Goal: Download file/media

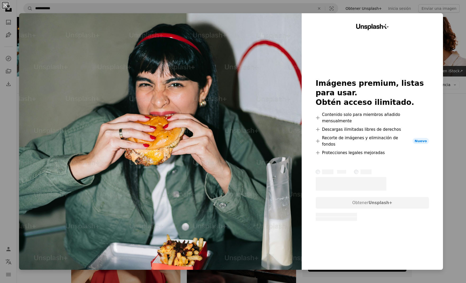
scroll to position [5276, 0]
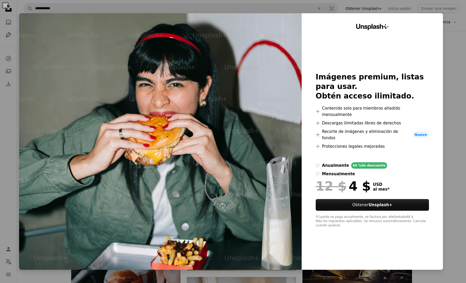
click at [449, 61] on div "An X shape Unsplash+ Imágenes premium, listas para usar. Obtén acceso ilimitado…" at bounding box center [233, 141] width 466 height 283
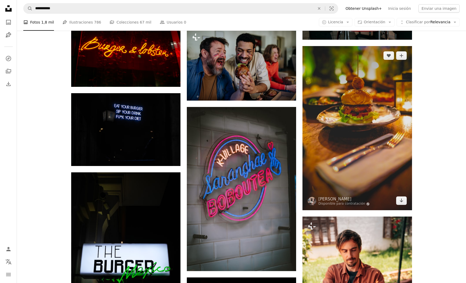
scroll to position [5834, 0]
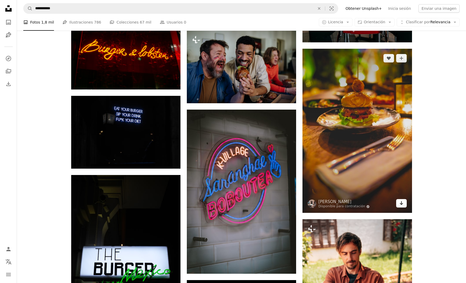
click at [403, 202] on link "Arrow pointing down" at bounding box center [401, 203] width 11 height 8
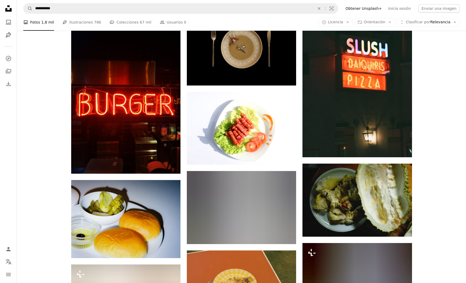
scroll to position [8384, 0]
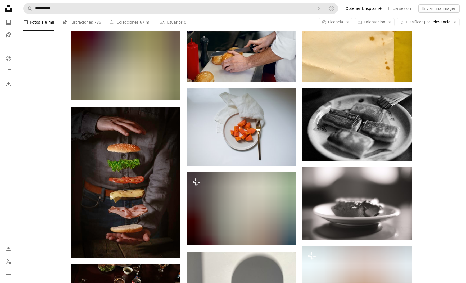
scroll to position [12465, 0]
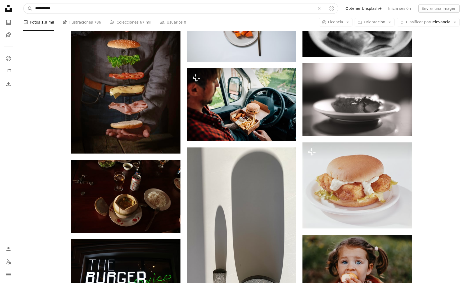
drag, startPoint x: 123, startPoint y: 9, endPoint x: 17, endPoint y: 7, distance: 106.1
click at [17, 7] on nav "**********" at bounding box center [241, 8] width 449 height 17
type input "**********"
click button "A magnifying glass" at bounding box center [28, 8] width 9 height 10
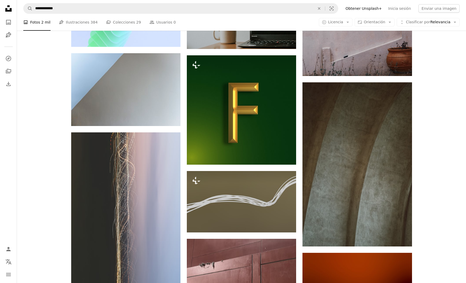
scroll to position [452, 0]
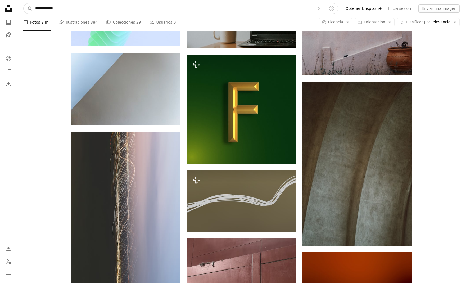
drag, startPoint x: 56, startPoint y: 8, endPoint x: 23, endPoint y: 7, distance: 32.8
click at [23, 7] on nav "**********" at bounding box center [241, 8] width 449 height 17
type input "******"
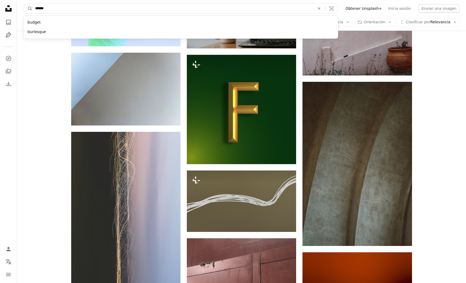
click button "A magnifying glass" at bounding box center [28, 8] width 9 height 10
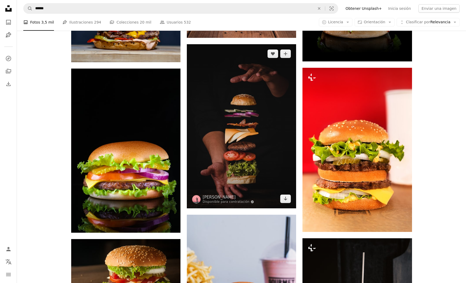
scroll to position [333, 0]
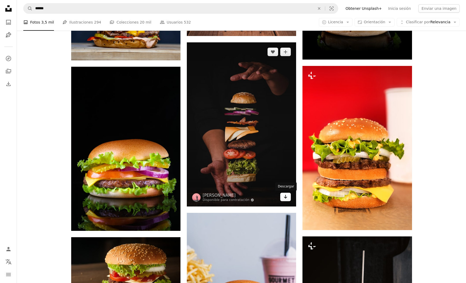
click at [285, 198] on icon "Descargar" at bounding box center [285, 197] width 3 height 4
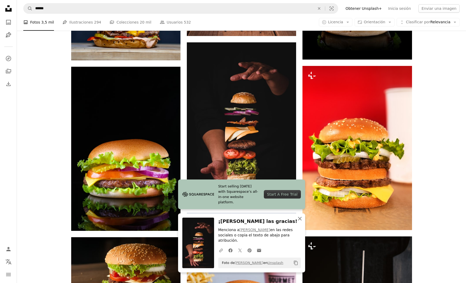
click at [300, 220] on icon "An X shape" at bounding box center [300, 218] width 6 height 6
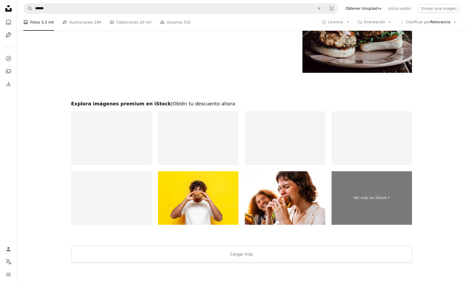
scroll to position [1154, 0]
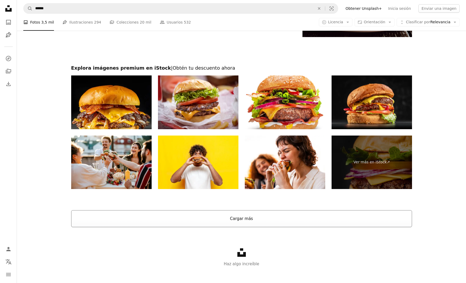
click at [237, 219] on button "Cargar más" at bounding box center [241, 218] width 341 height 17
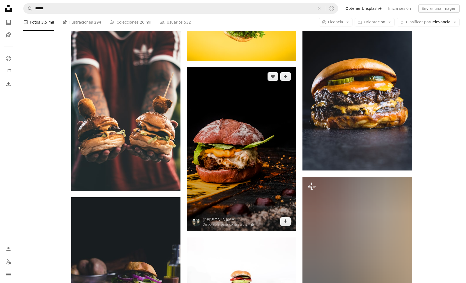
scroll to position [1587, 0]
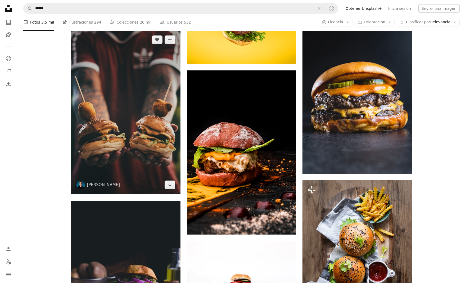
click at [141, 109] on img at bounding box center [125, 112] width 109 height 164
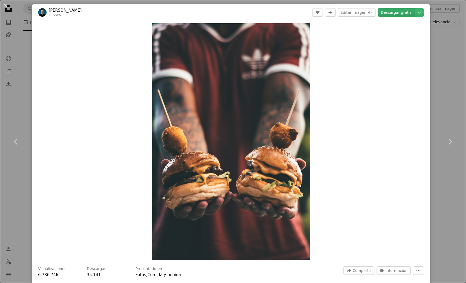
click at [399, 12] on link "Descargar gratis" at bounding box center [396, 12] width 37 height 8
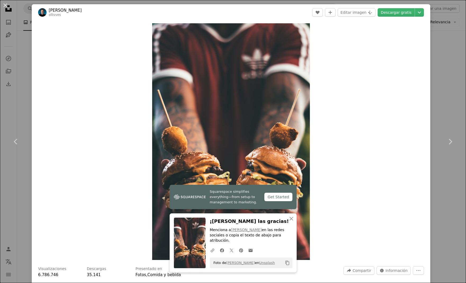
drag, startPoint x: 445, startPoint y: 117, endPoint x: 447, endPoint y: 91, distance: 26.0
click at [445, 117] on link "Chevron right" at bounding box center [450, 141] width 32 height 51
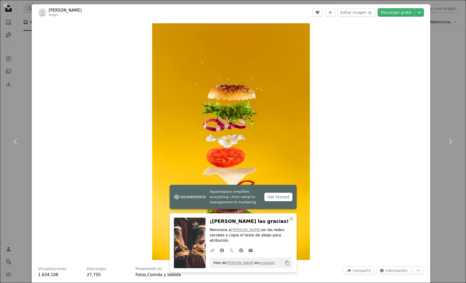
click at [447, 90] on div "An X shape Chevron left Chevron right Squarespace simplifies everything—from se…" at bounding box center [233, 141] width 466 height 283
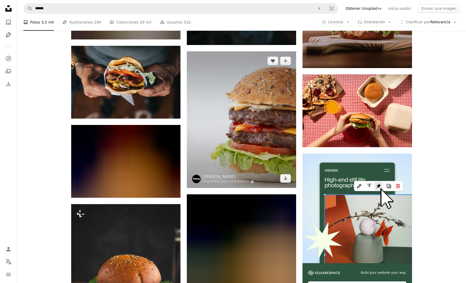
scroll to position [2374, 0]
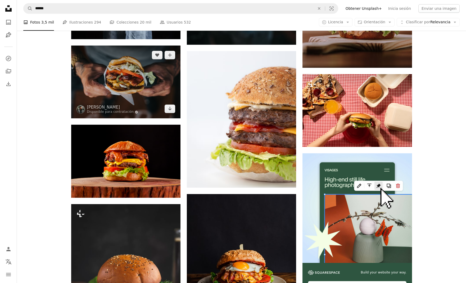
click at [122, 69] on img at bounding box center [125, 82] width 109 height 73
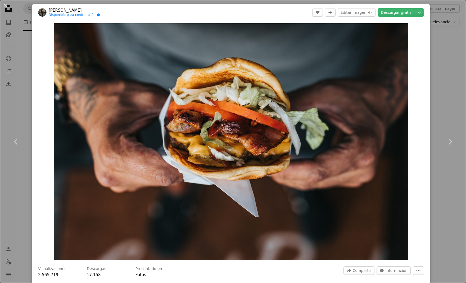
click at [445, 94] on div "An X shape Chevron left Chevron right [PERSON_NAME] Disponible para contratació…" at bounding box center [233, 141] width 466 height 283
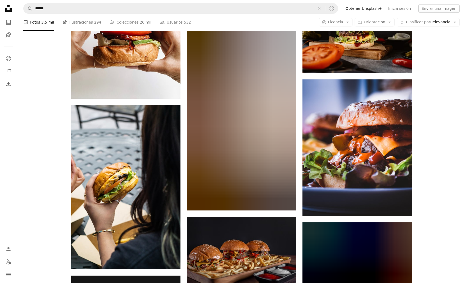
scroll to position [4934, 0]
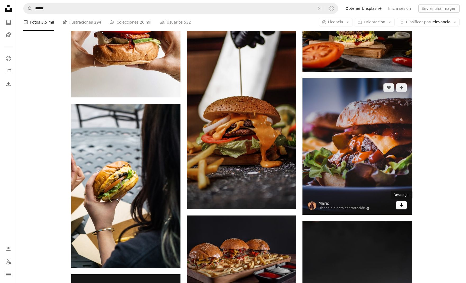
click at [401, 204] on icon "Arrow pointing down" at bounding box center [401, 205] width 4 height 6
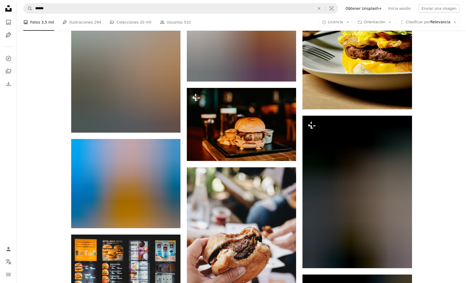
scroll to position [6548, 0]
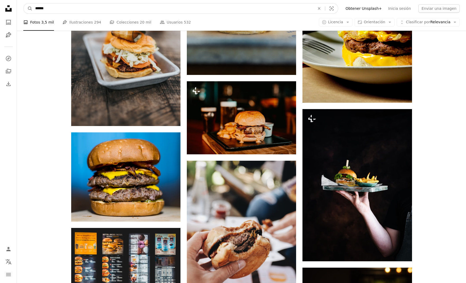
drag, startPoint x: 64, startPoint y: 10, endPoint x: 22, endPoint y: 6, distance: 42.5
click at [22, 6] on nav "A magnifying glass ****** An X shape Visual search Filters Obtener Unsplash+ In…" at bounding box center [241, 8] width 449 height 17
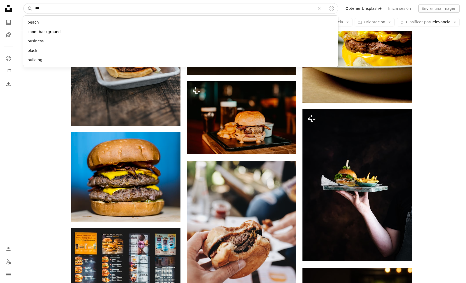
type input "****"
click button "A magnifying glass" at bounding box center [28, 8] width 9 height 10
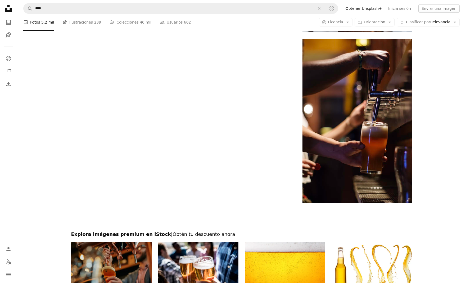
scroll to position [993, 0]
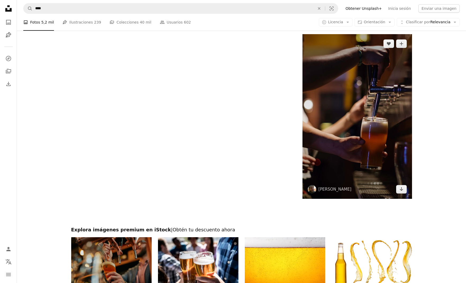
click at [337, 114] on img at bounding box center [356, 116] width 109 height 165
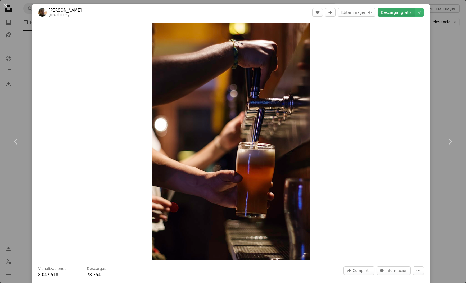
click at [403, 12] on link "Descargar gratis" at bounding box center [396, 12] width 37 height 8
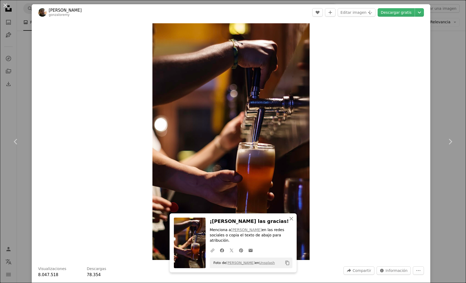
drag, startPoint x: 447, startPoint y: 49, endPoint x: 444, endPoint y: 53, distance: 4.9
click at [447, 49] on div "An X shape Chevron left Chevron right An X shape Cerrar ¡[PERSON_NAME] las grac…" at bounding box center [233, 141] width 466 height 283
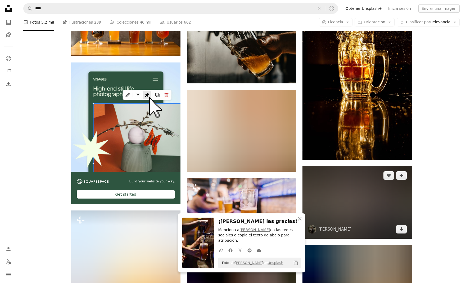
scroll to position [1202, 0]
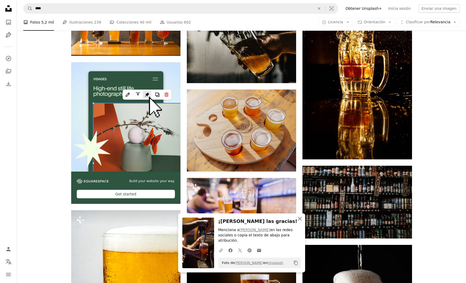
click at [300, 220] on icon "button" at bounding box center [300, 219] width 4 height 4
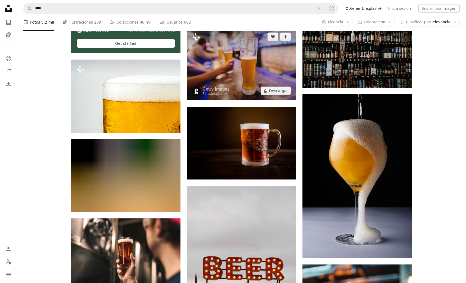
scroll to position [1357, 0]
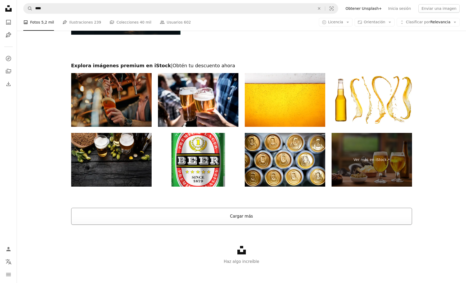
click at [262, 222] on button "Cargar más" at bounding box center [241, 216] width 341 height 17
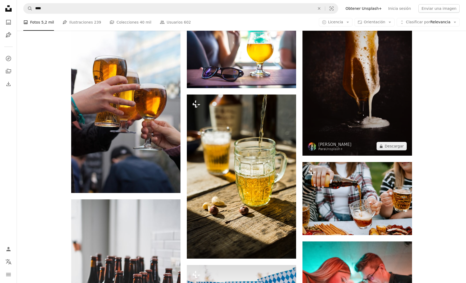
scroll to position [3839, 0]
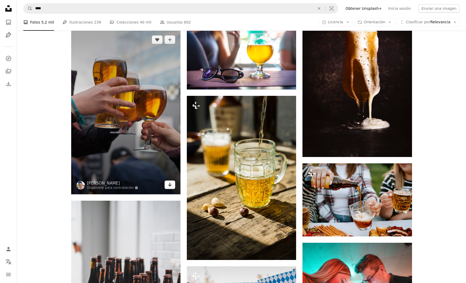
click at [170, 186] on icon "Descargar" at bounding box center [169, 185] width 3 height 4
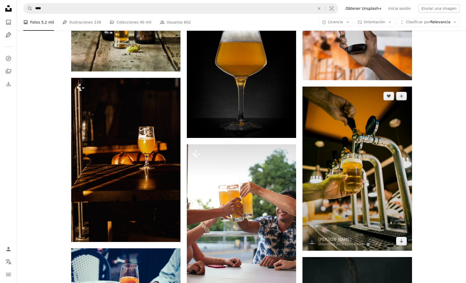
scroll to position [4532, 0]
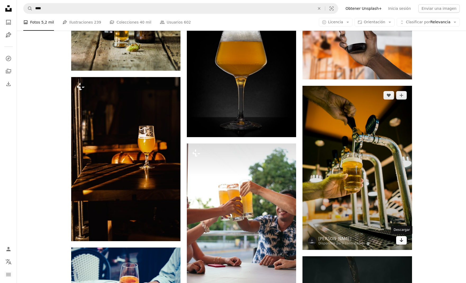
click at [401, 239] on icon "Descargar" at bounding box center [401, 240] width 3 height 4
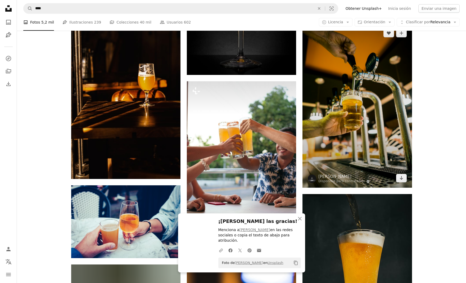
scroll to position [4595, 0]
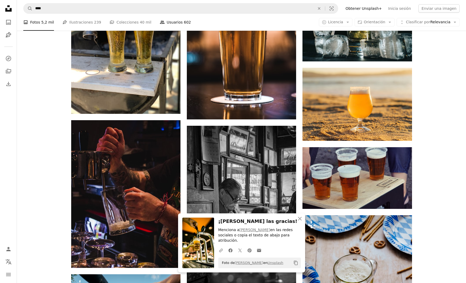
scroll to position [4891, 0]
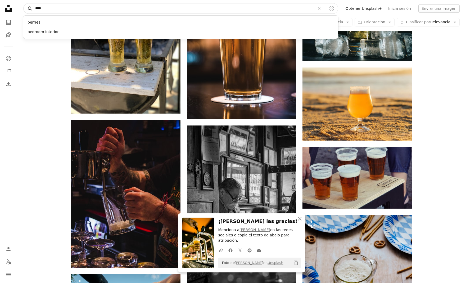
drag, startPoint x: 92, startPoint y: 7, endPoint x: 31, endPoint y: 7, distance: 60.6
click at [31, 7] on form "A magnifying glass **** berries bedroom interior An X shape Visual search" at bounding box center [180, 8] width 315 height 11
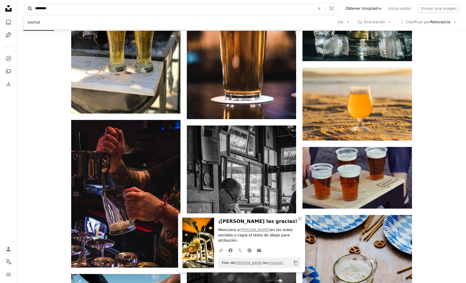
type input "*********"
click button "A magnifying glass" at bounding box center [28, 8] width 9 height 10
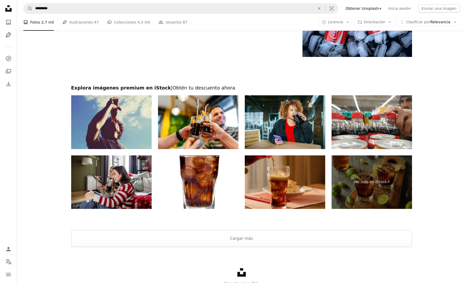
scroll to position [1119, 0]
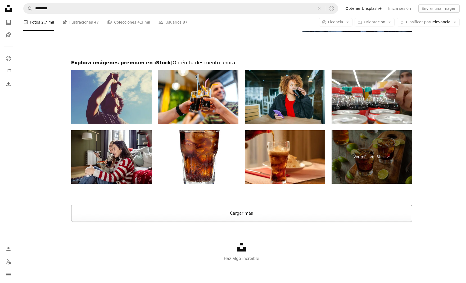
click at [253, 215] on button "Cargar más" at bounding box center [241, 213] width 341 height 17
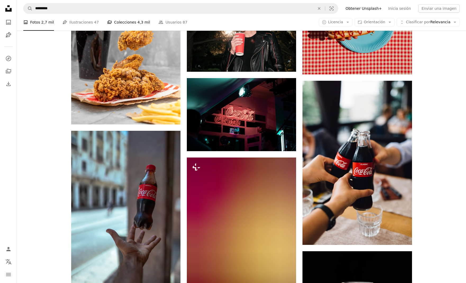
scroll to position [3186, 0]
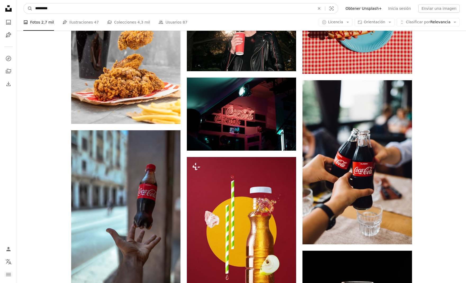
drag, startPoint x: 66, startPoint y: 8, endPoint x: 19, endPoint y: 6, distance: 46.6
click at [19, 6] on nav "A magnifying glass ********* An X shape Visual search Filters Obtener Unsplash+…" at bounding box center [241, 8] width 449 height 17
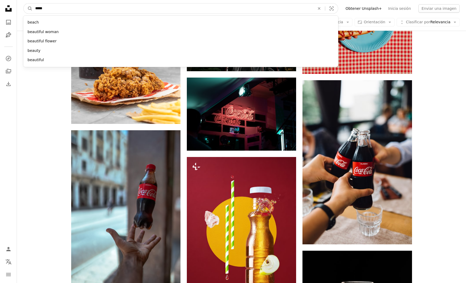
type input "******"
click button "A magnifying glass" at bounding box center [28, 8] width 9 height 10
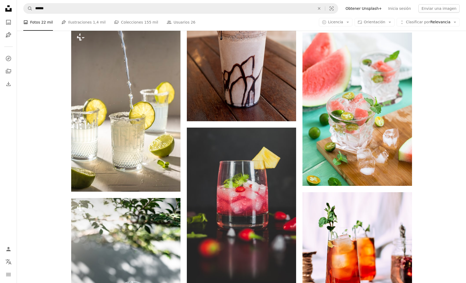
scroll to position [252, 0]
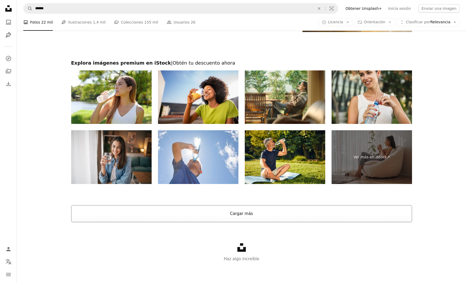
click at [241, 214] on button "Cargar más" at bounding box center [241, 213] width 341 height 17
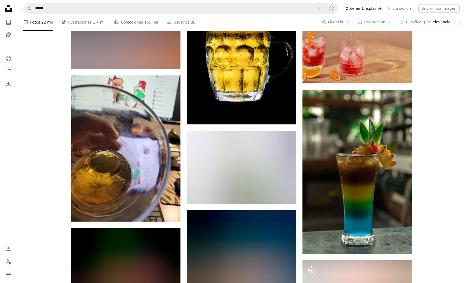
scroll to position [3539, 0]
